Goal: Information Seeking & Learning: Learn about a topic

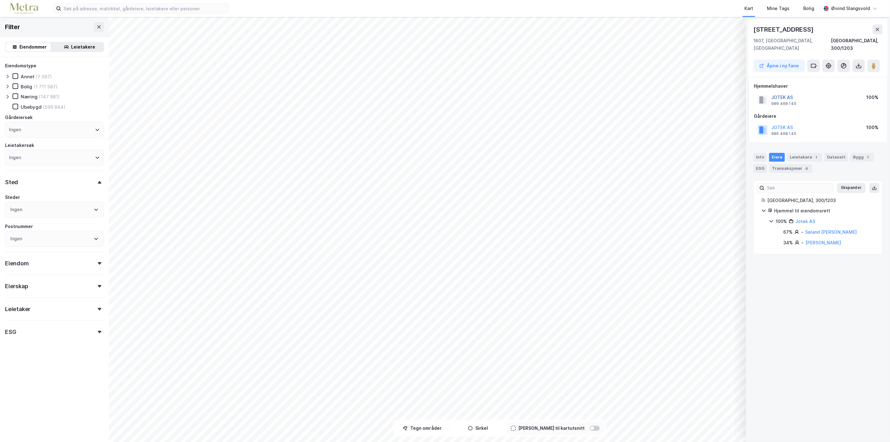
click at [0, 0] on button "JOTEK AS" at bounding box center [0, 0] width 0 height 0
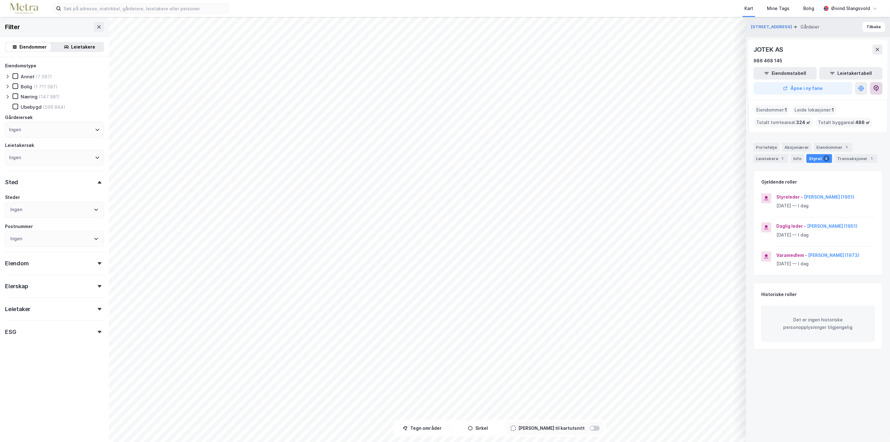
click at [874, 86] on icon at bounding box center [876, 88] width 5 height 6
click at [793, 158] on div "Info" at bounding box center [797, 158] width 13 height 9
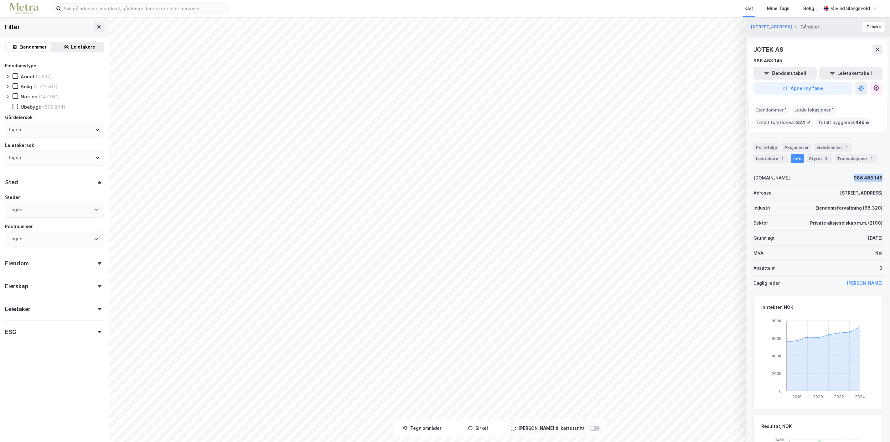
drag, startPoint x: 859, startPoint y: 176, endPoint x: 878, endPoint y: 180, distance: 18.5
click at [878, 180] on div "Storgata 30 Gårdeier Tilbake JOTEK AS 986 468 145 Eiendomstabell Leietakertabel…" at bounding box center [818, 229] width 144 height 425
copy div "986 468 145"
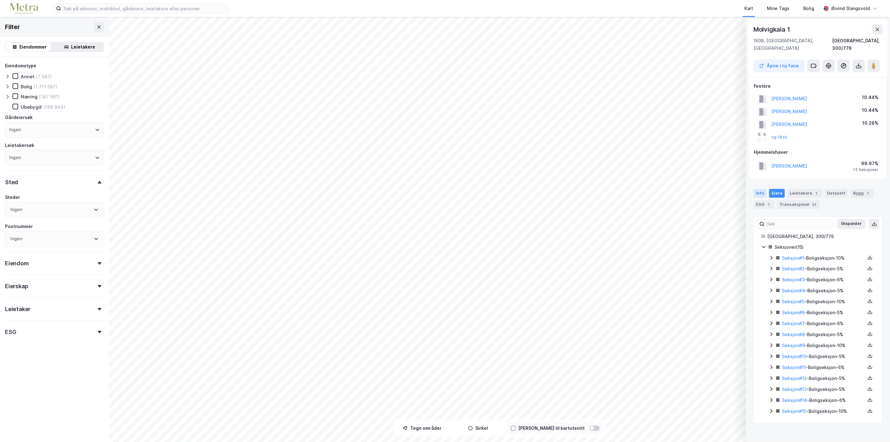
click at [760, 189] on div "Info" at bounding box center [759, 193] width 13 height 9
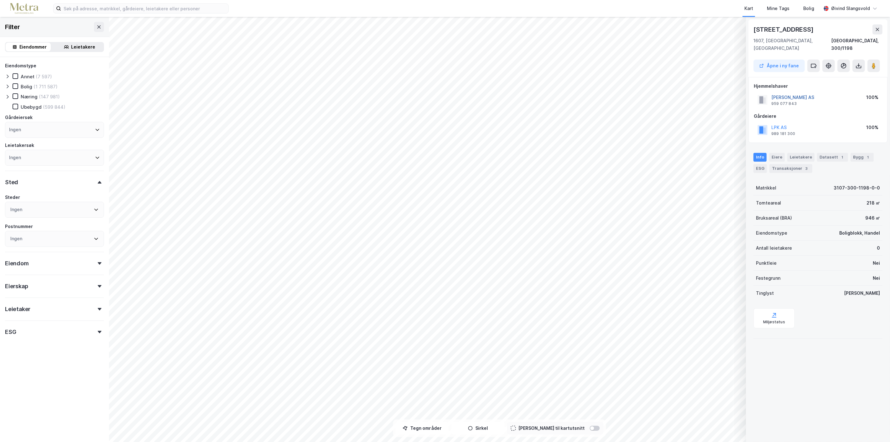
click at [0, 0] on button "[PERSON_NAME] AS" at bounding box center [0, 0] width 0 height 0
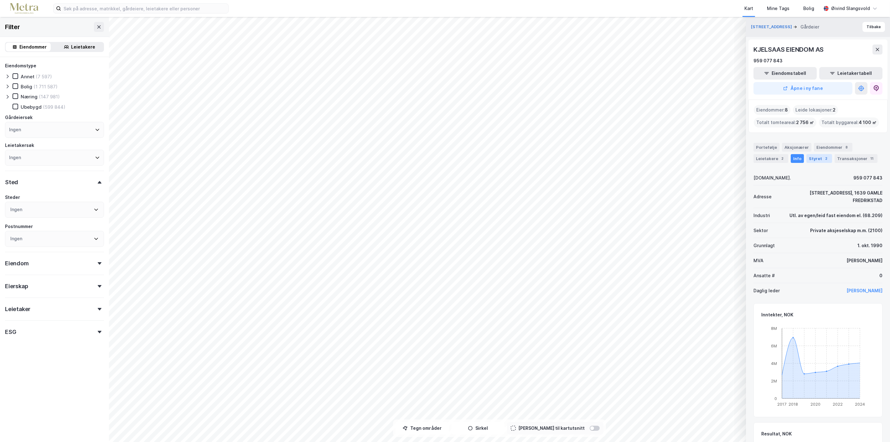
click at [811, 155] on div "Styret 2" at bounding box center [819, 158] width 26 height 9
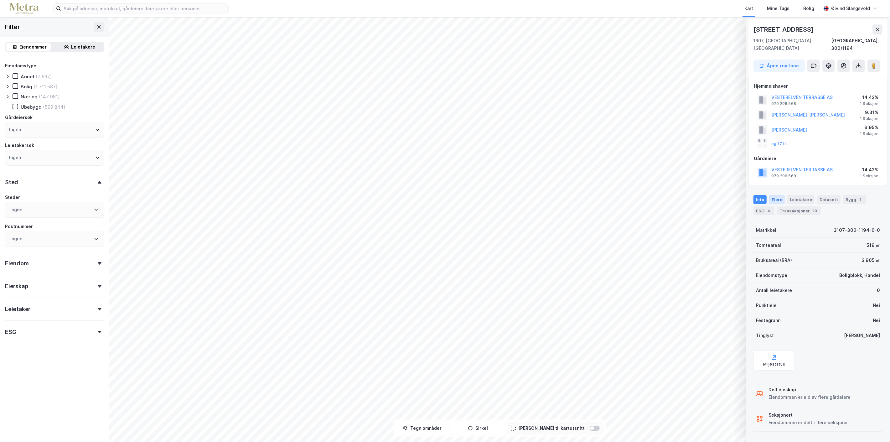
click at [773, 195] on div "Eiere" at bounding box center [777, 199] width 16 height 9
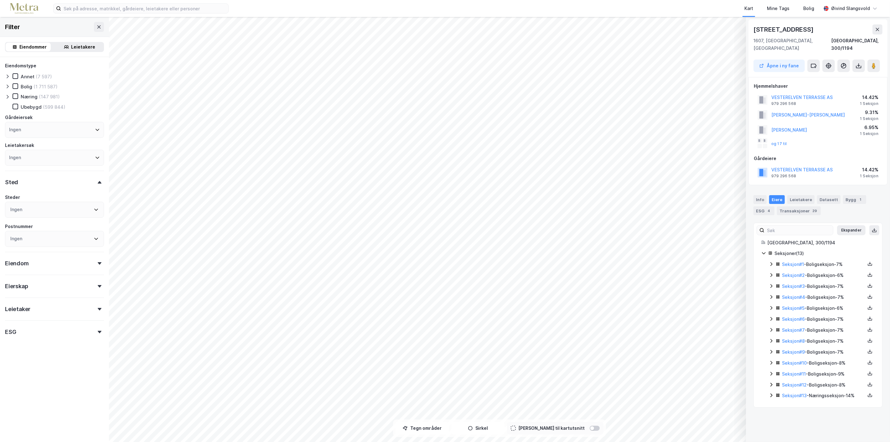
click at [773, 195] on div "Eiere" at bounding box center [777, 199] width 16 height 9
click at [795, 393] on link "Seksjon # 13" at bounding box center [794, 395] width 25 height 5
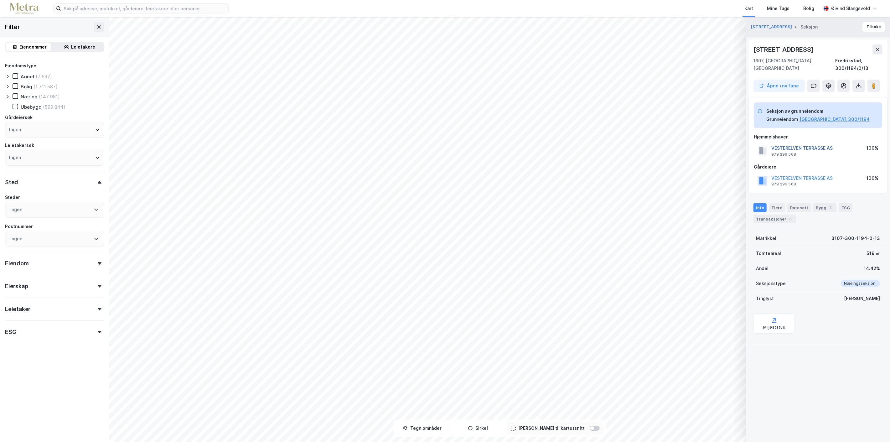
click at [0, 0] on button "VESTERELVEN TERRASSE AS" at bounding box center [0, 0] width 0 height 0
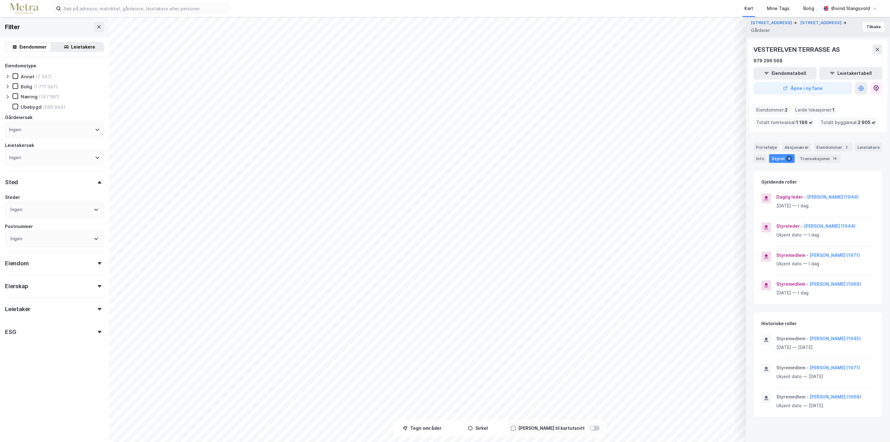
click at [872, 25] on button "Tilbake" at bounding box center [873, 27] width 23 height 10
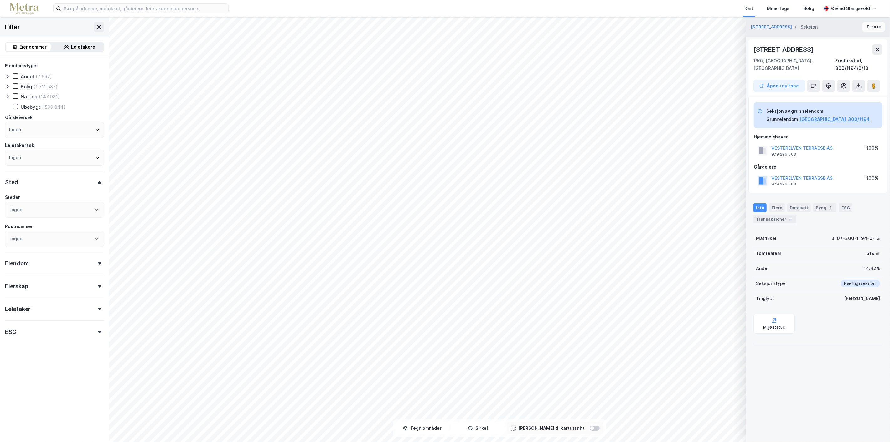
click at [873, 24] on button "Tilbake" at bounding box center [873, 27] width 23 height 10
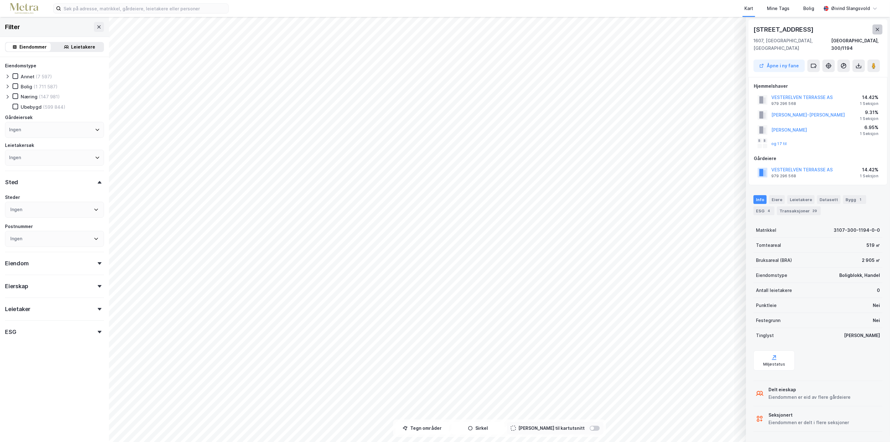
click at [877, 27] on icon at bounding box center [877, 29] width 5 height 5
